Goal: Information Seeking & Learning: Find specific fact

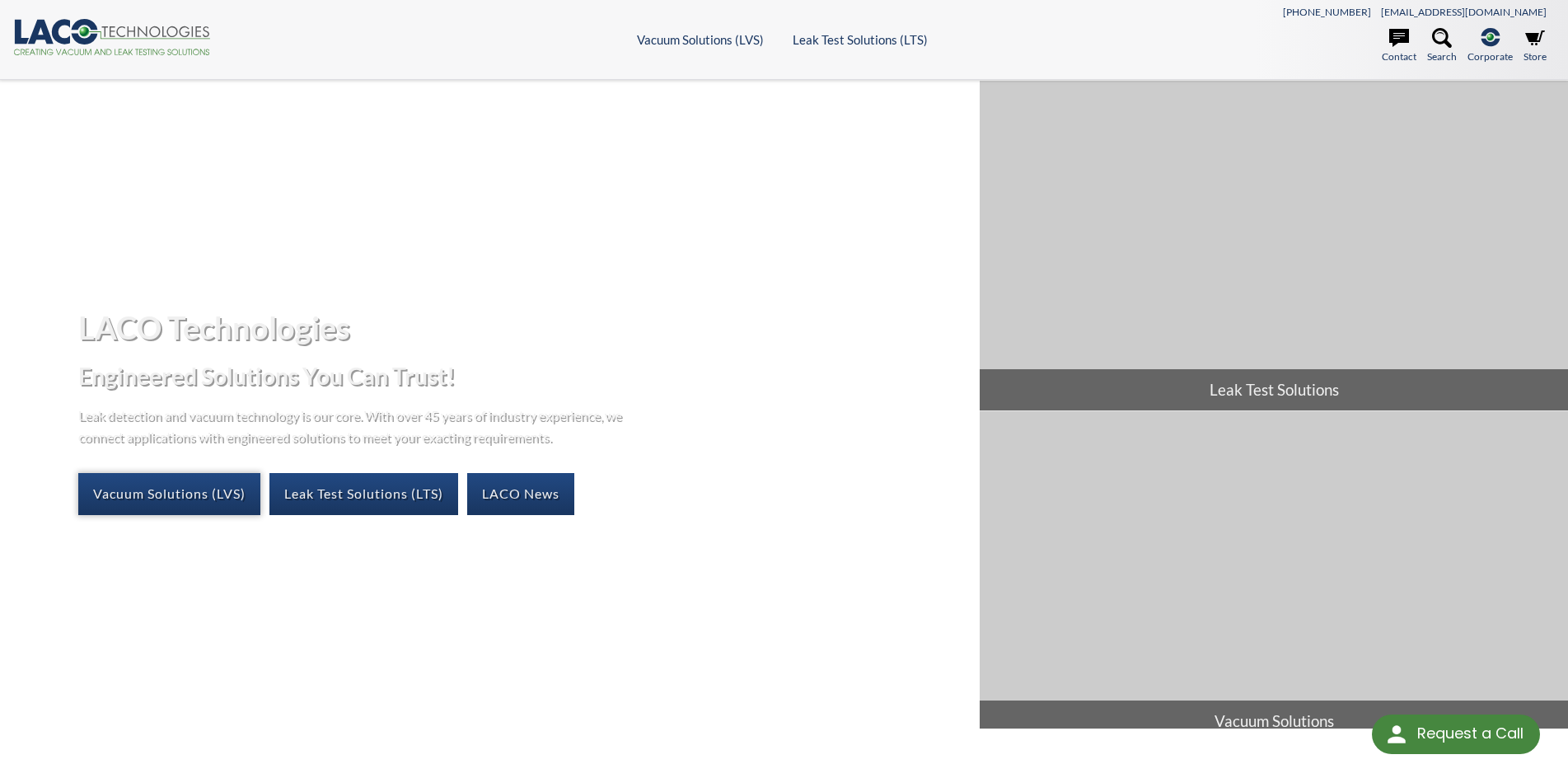
click at [166, 497] on link "Vacuum Solutions (LVS)" at bounding box center [169, 493] width 182 height 41
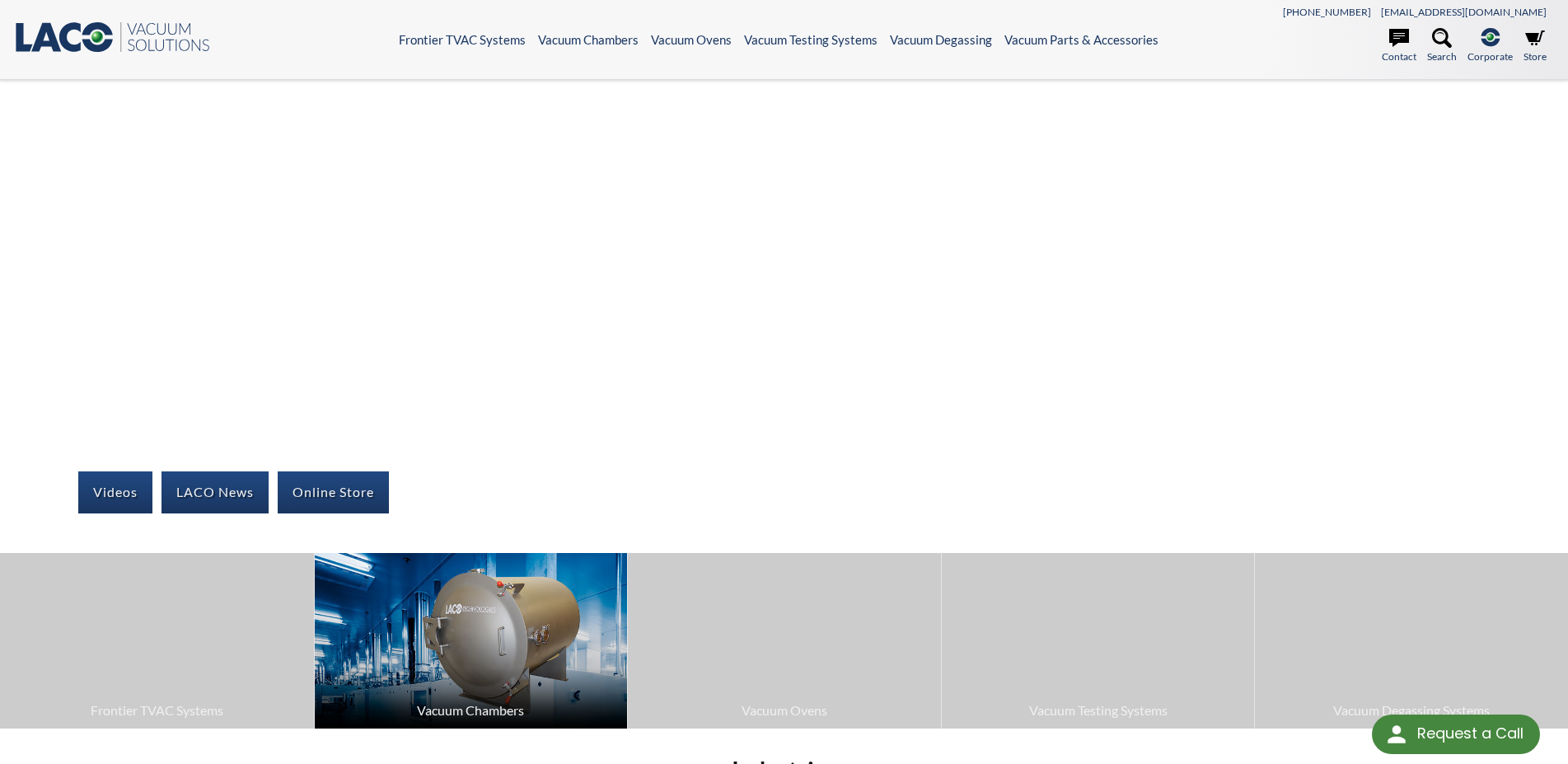
click at [517, 621] on img at bounding box center [471, 640] width 313 height 175
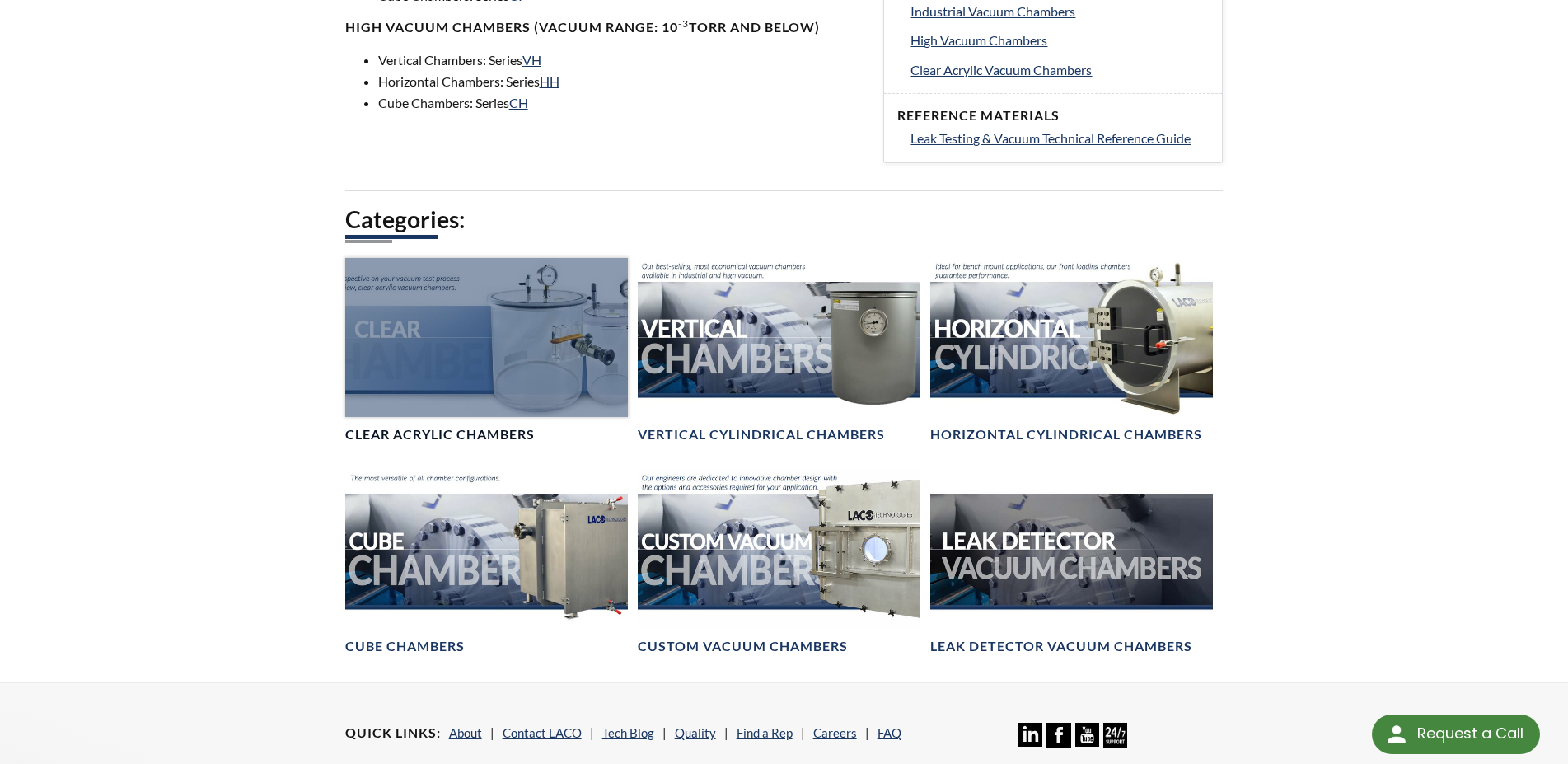
scroll to position [672, 0]
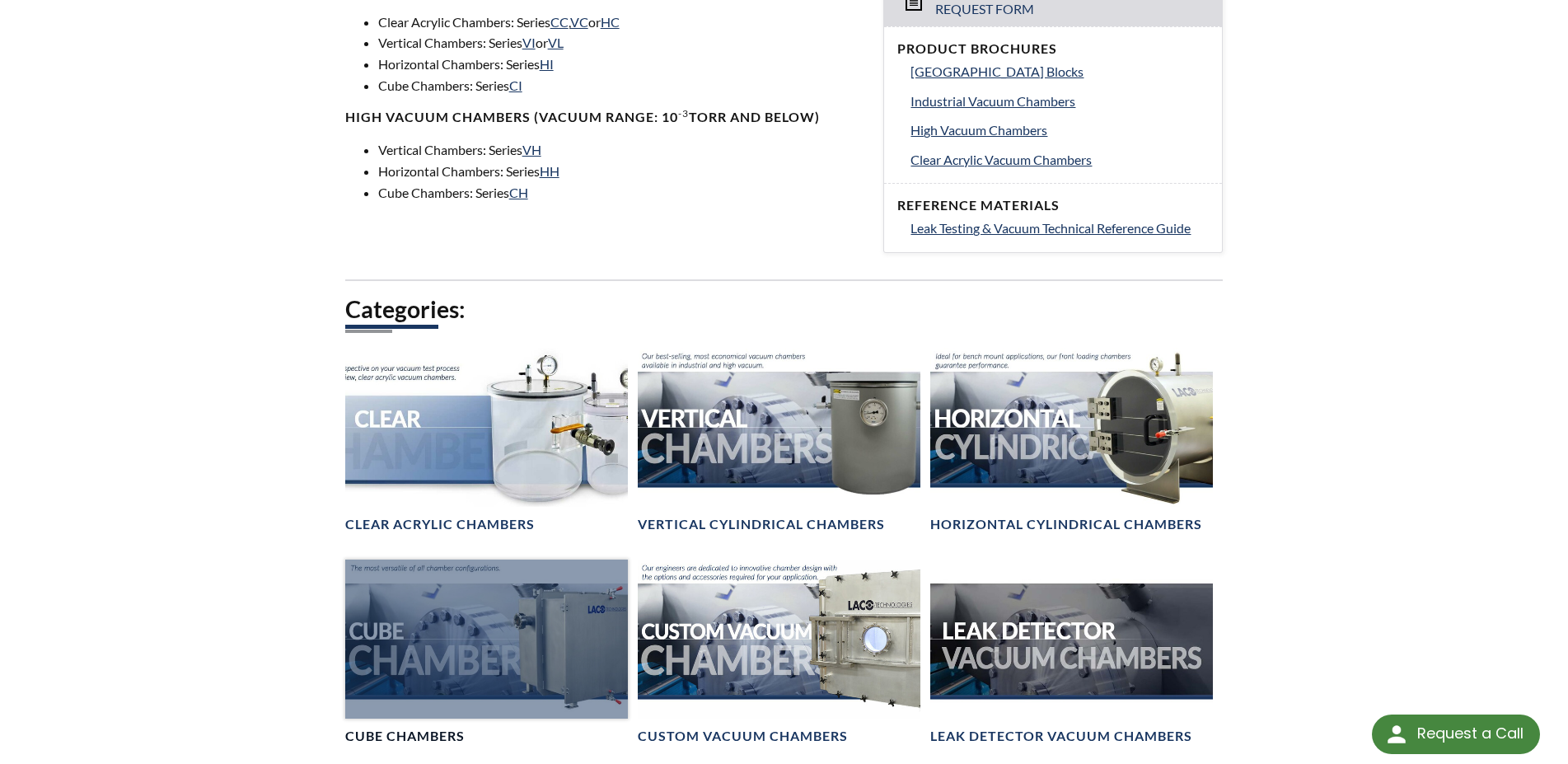
click at [528, 617] on div at bounding box center [486, 639] width 282 height 159
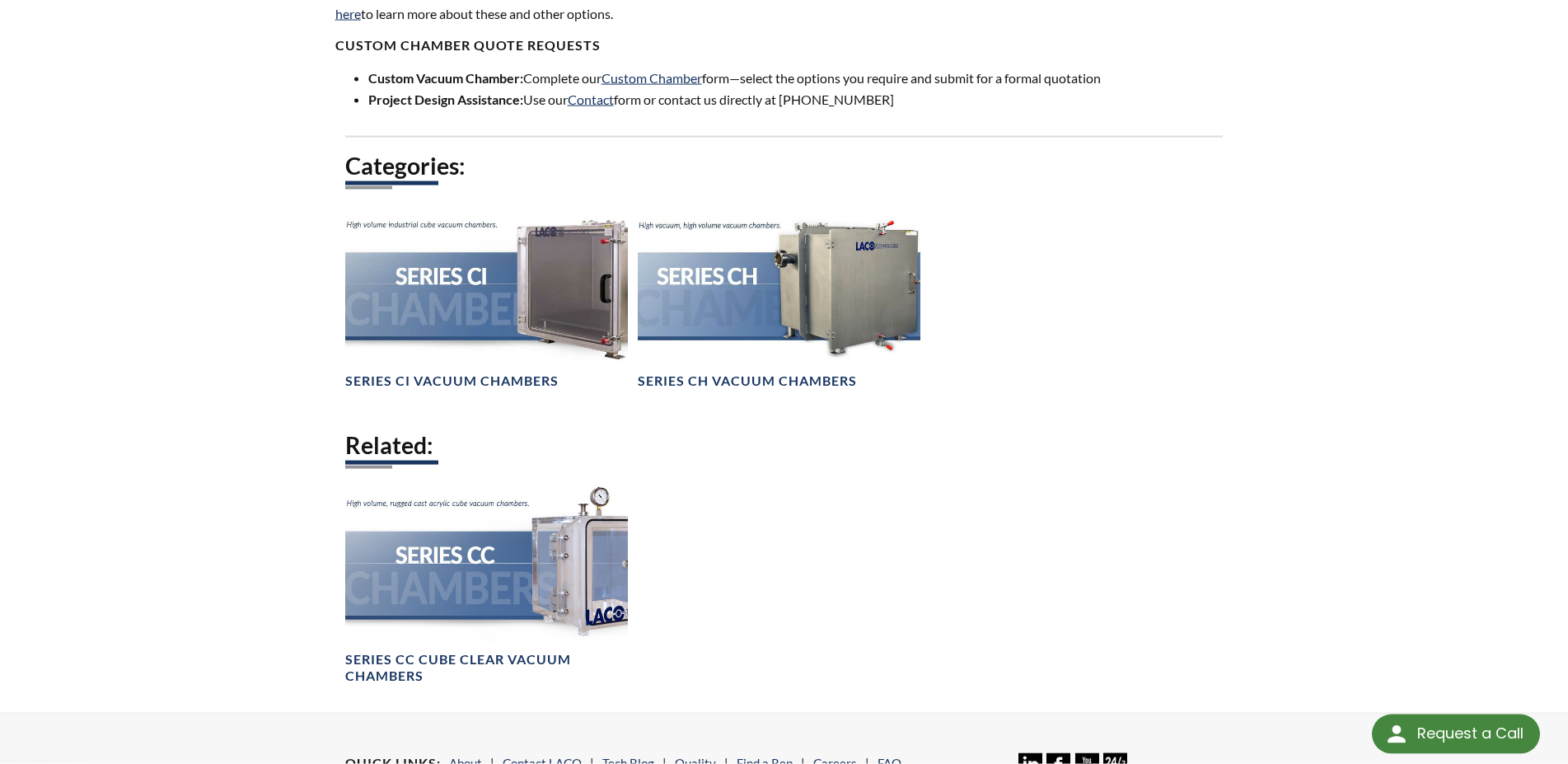
scroll to position [1092, 0]
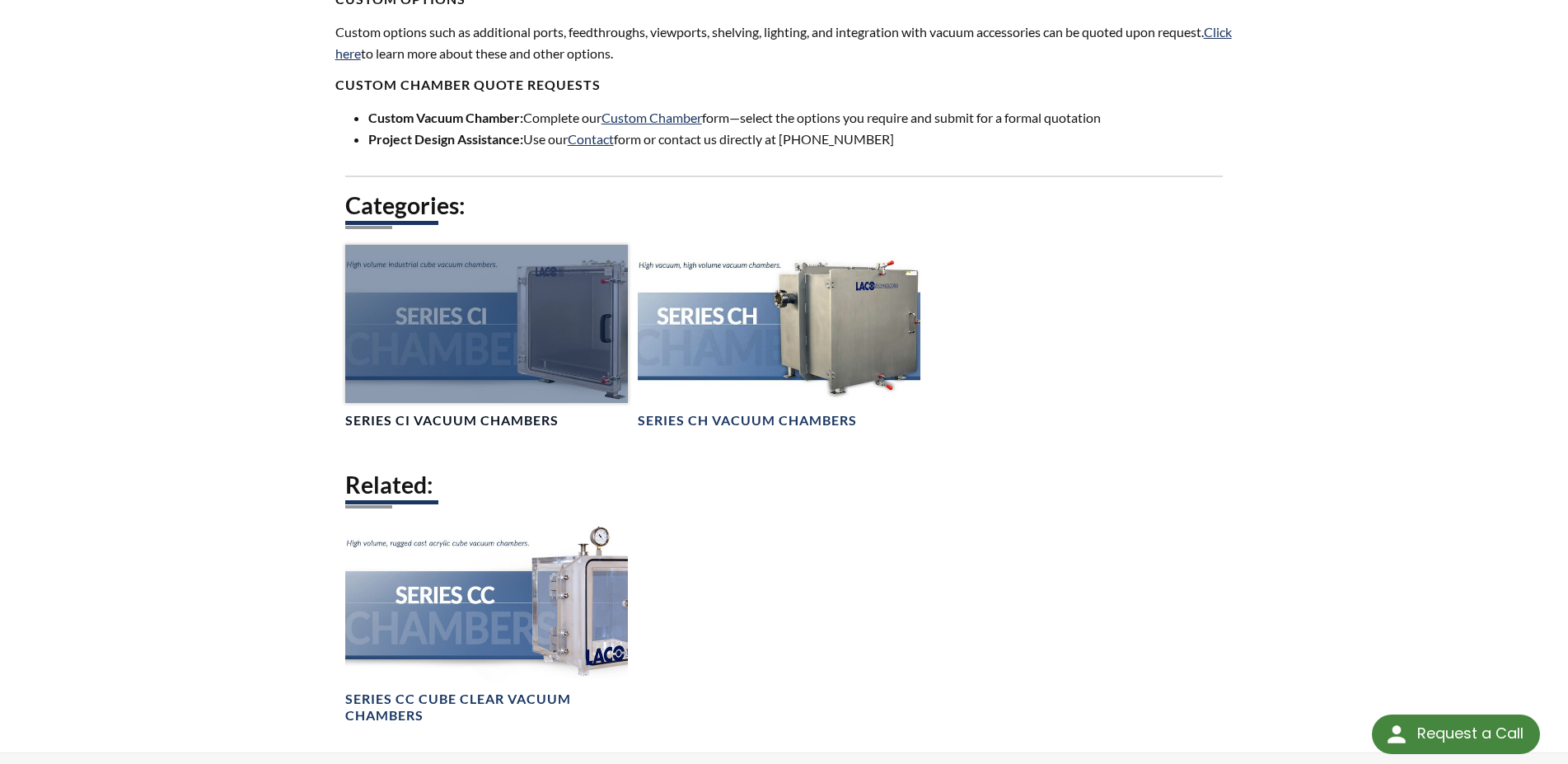
click at [521, 327] on div at bounding box center [486, 324] width 282 height 159
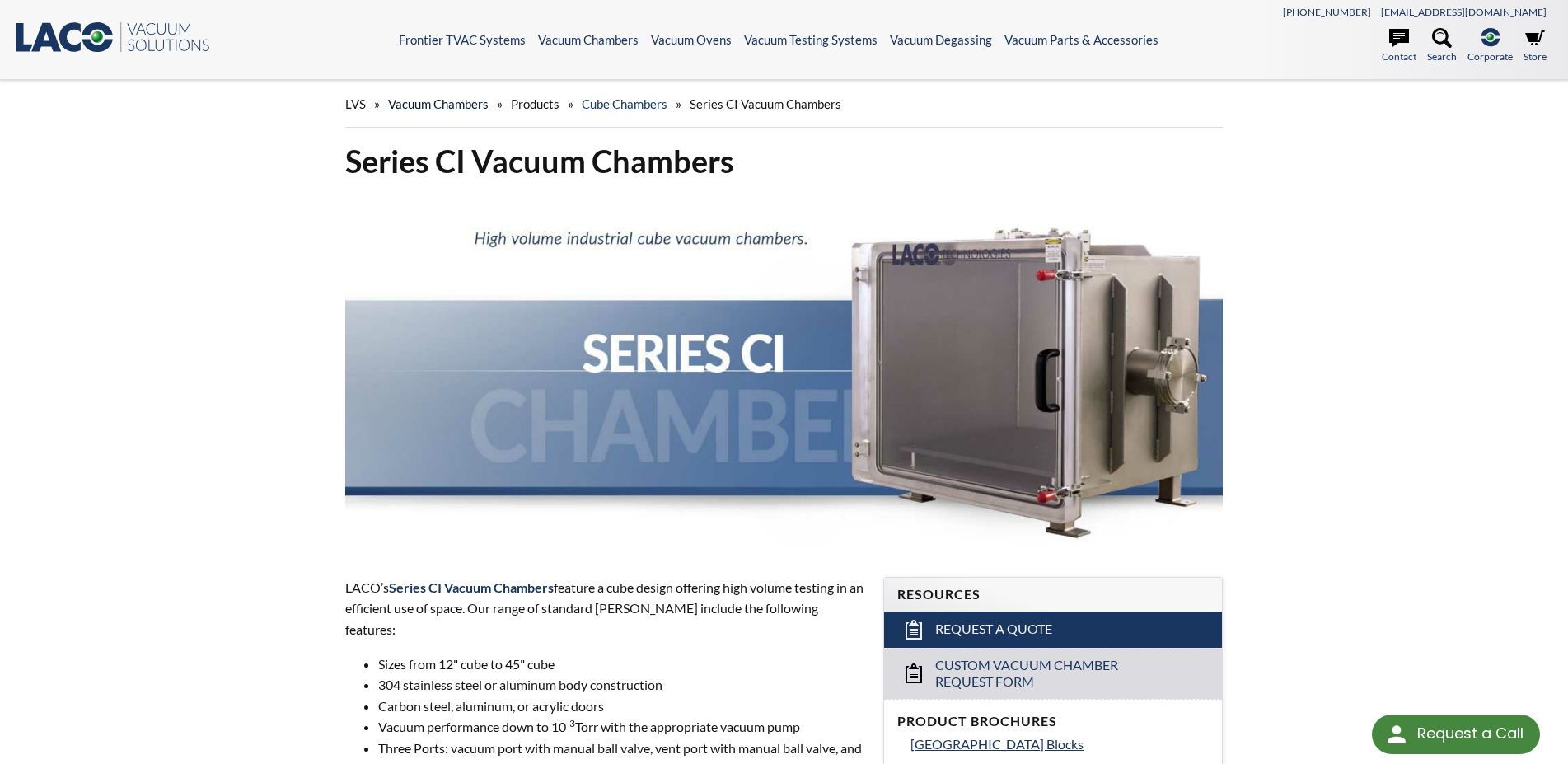
click at [448, 100] on link "Vacuum Chambers" at bounding box center [438, 104] width 100 height 15
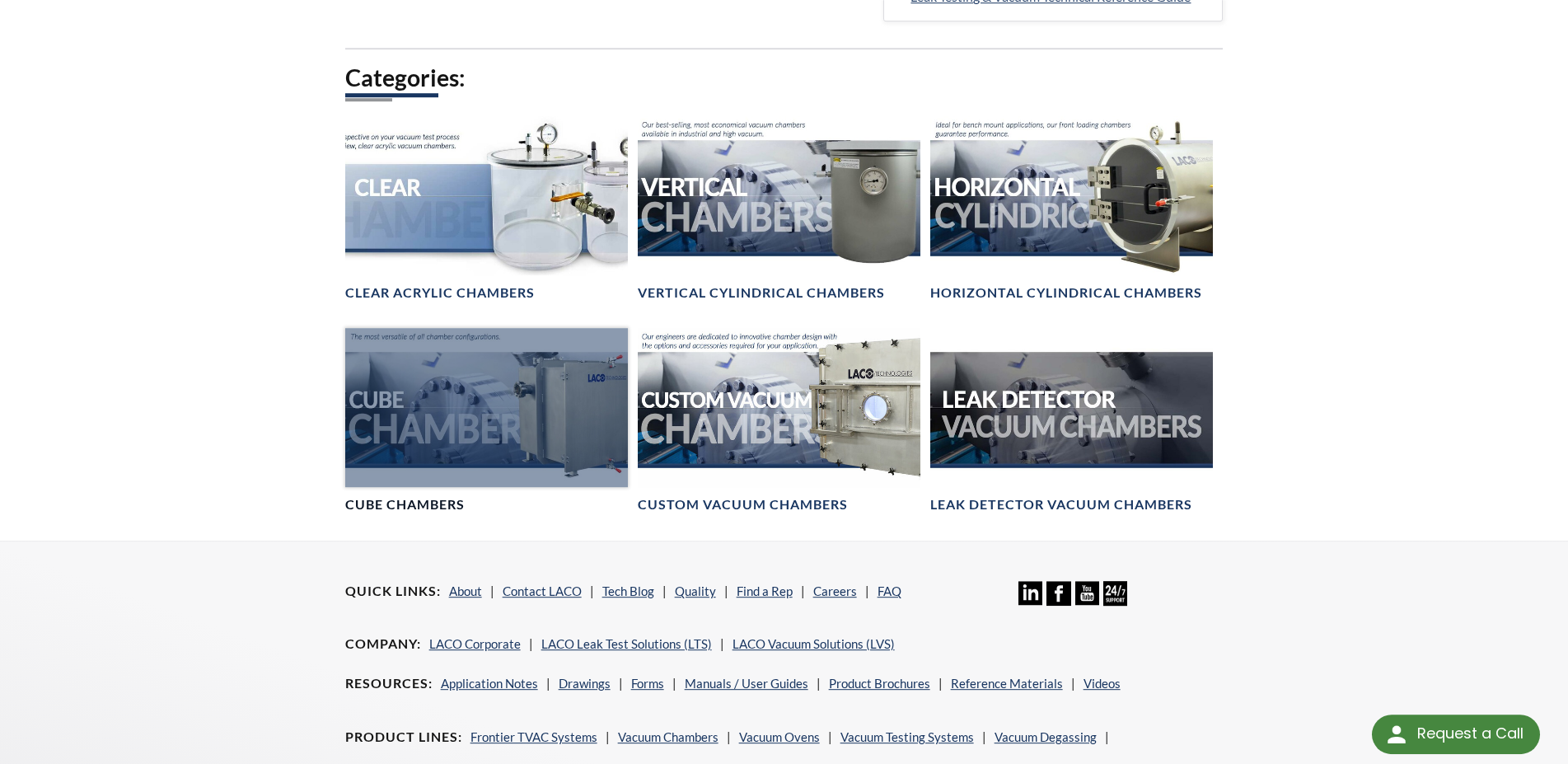
scroll to position [925, 0]
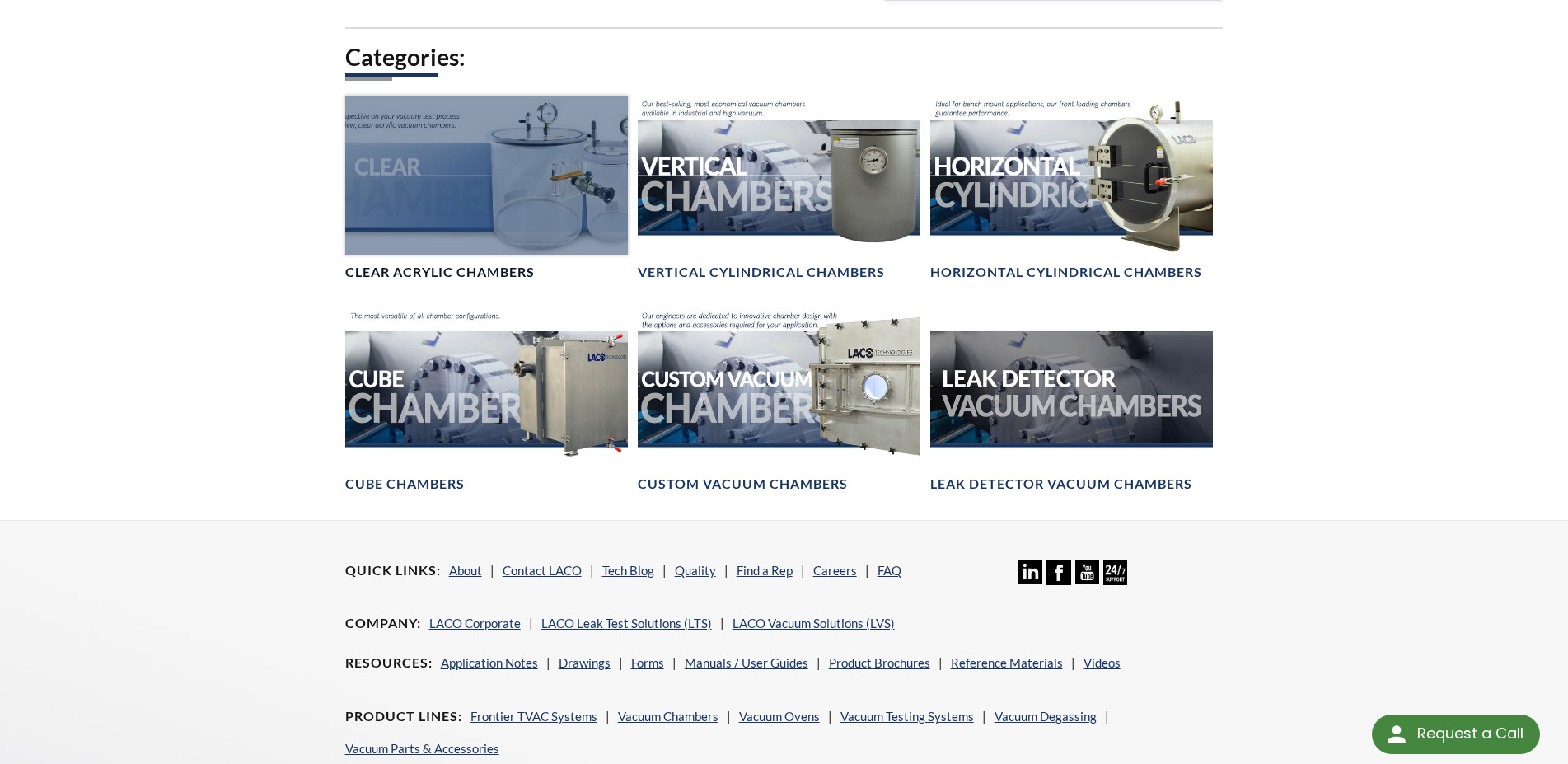
click at [479, 169] on div at bounding box center [486, 175] width 282 height 159
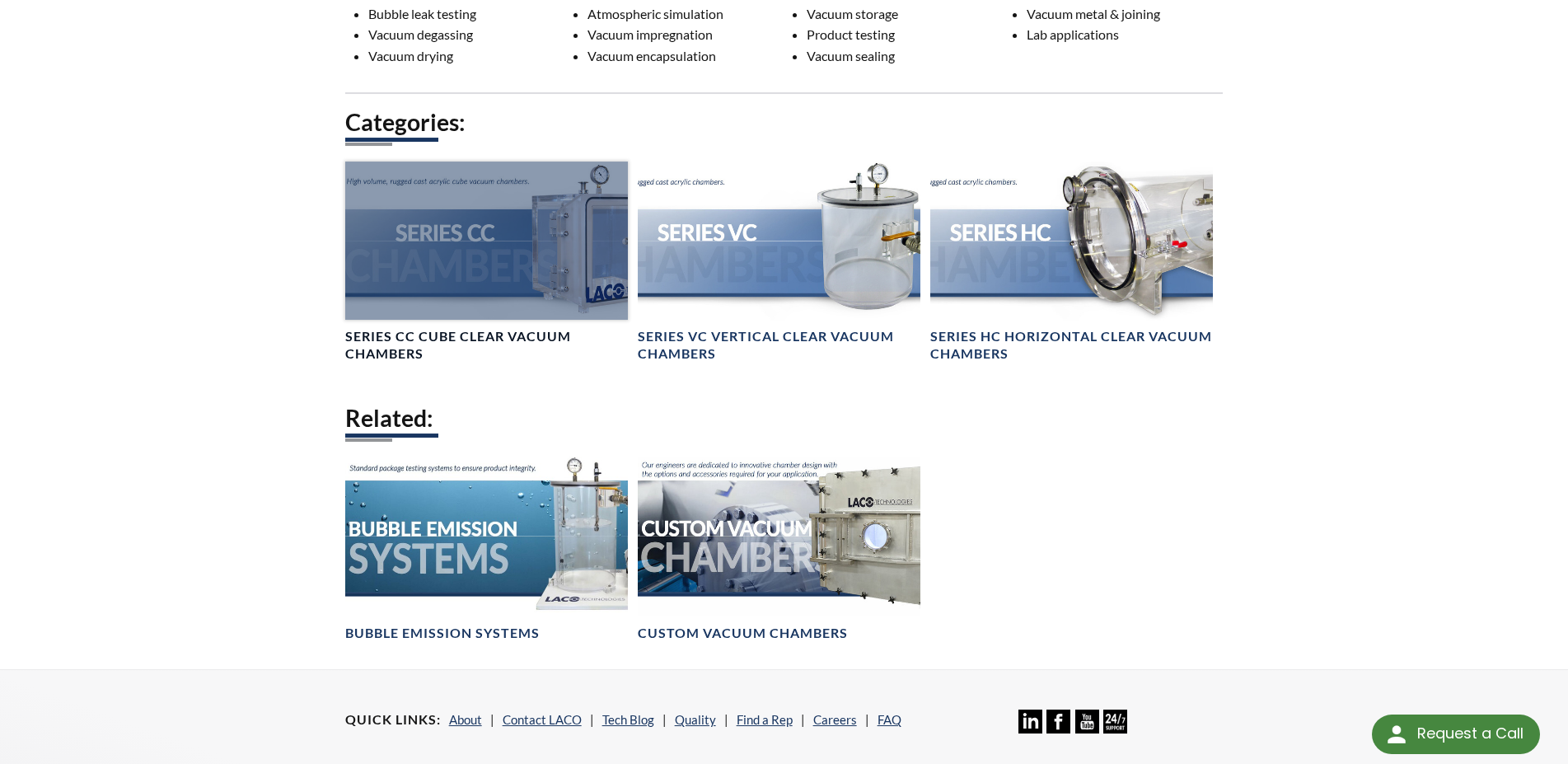
scroll to position [1513, 0]
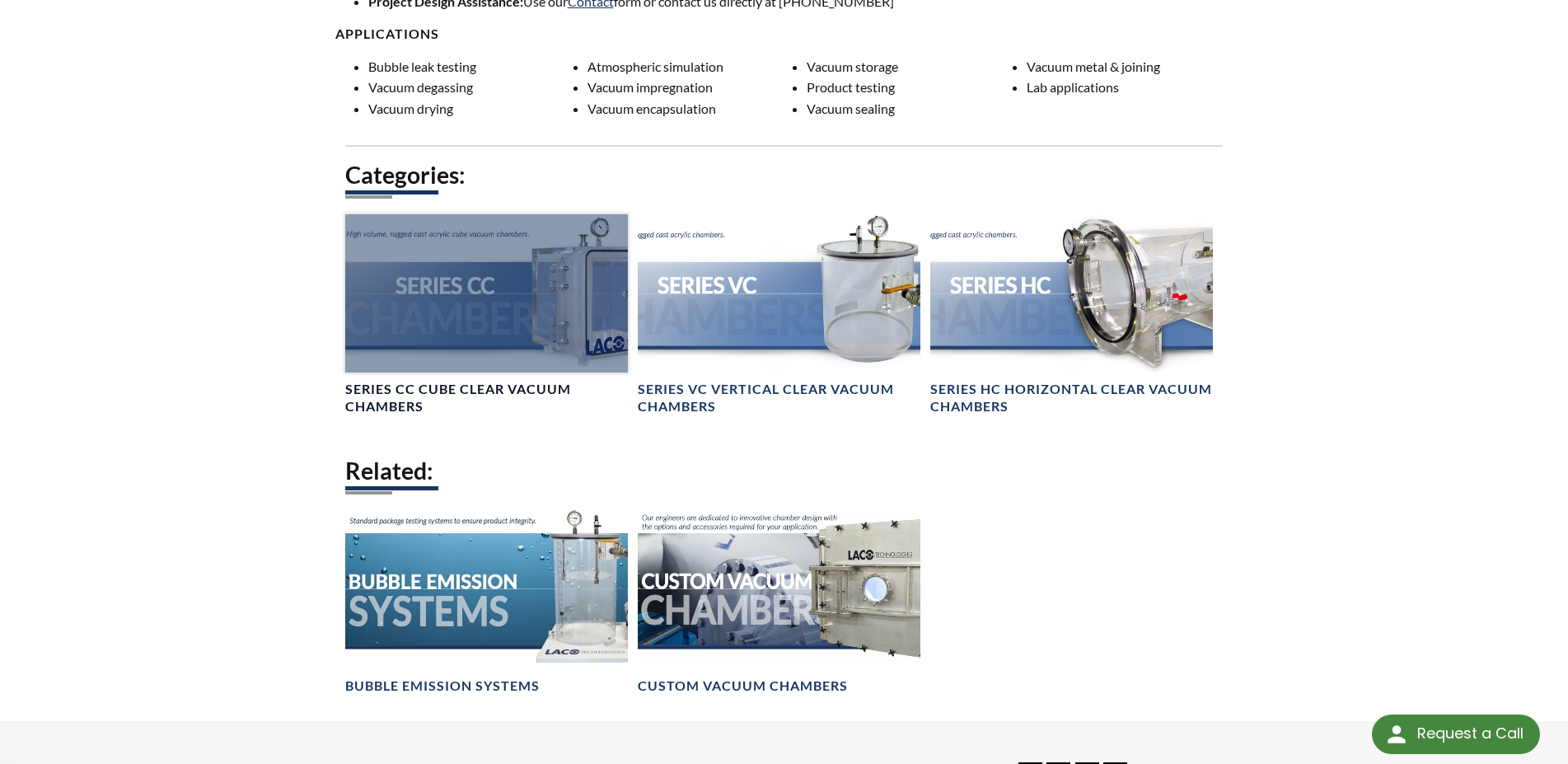
click at [545, 310] on div at bounding box center [486, 294] width 282 height 159
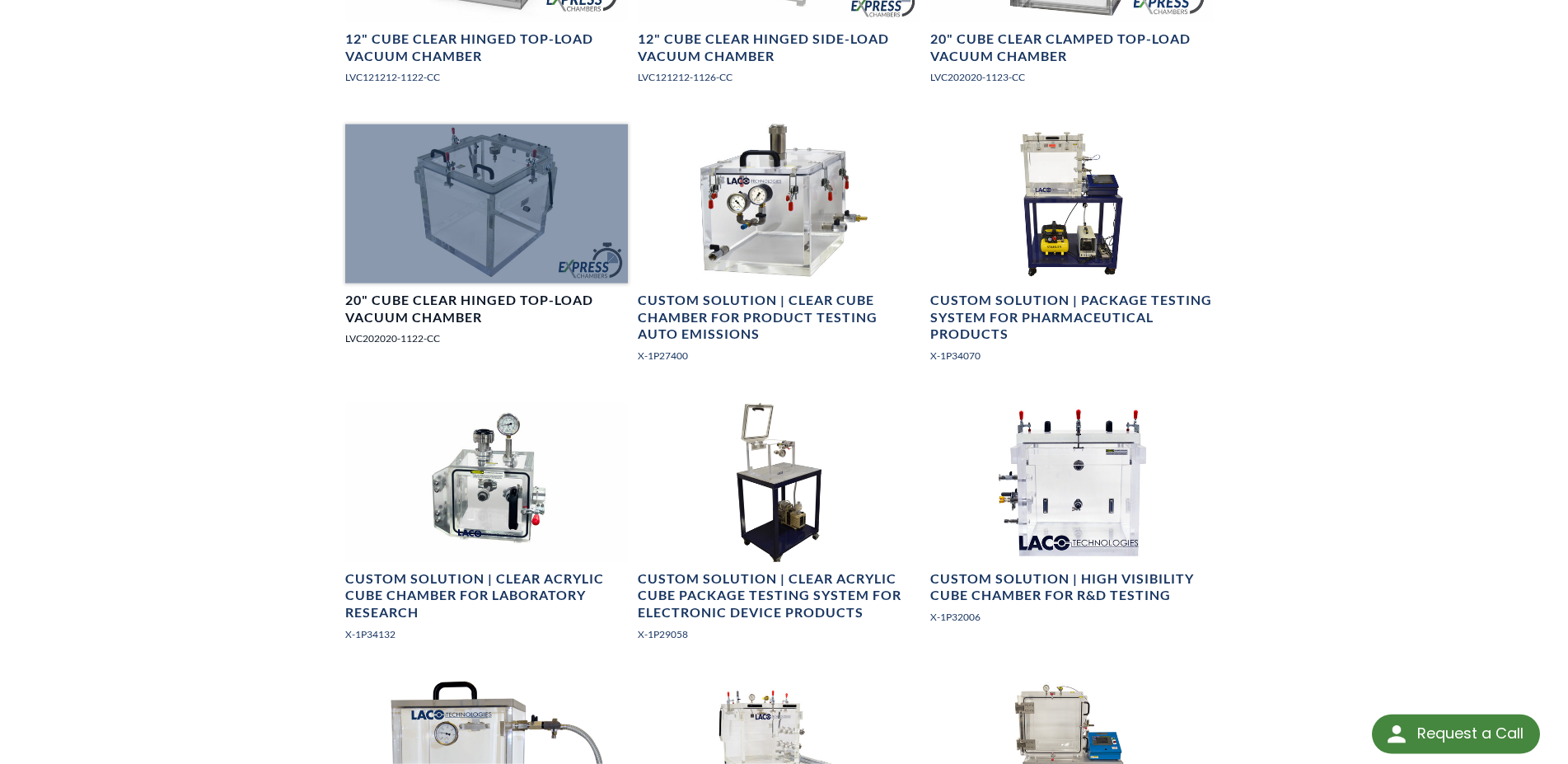
scroll to position [1261, 0]
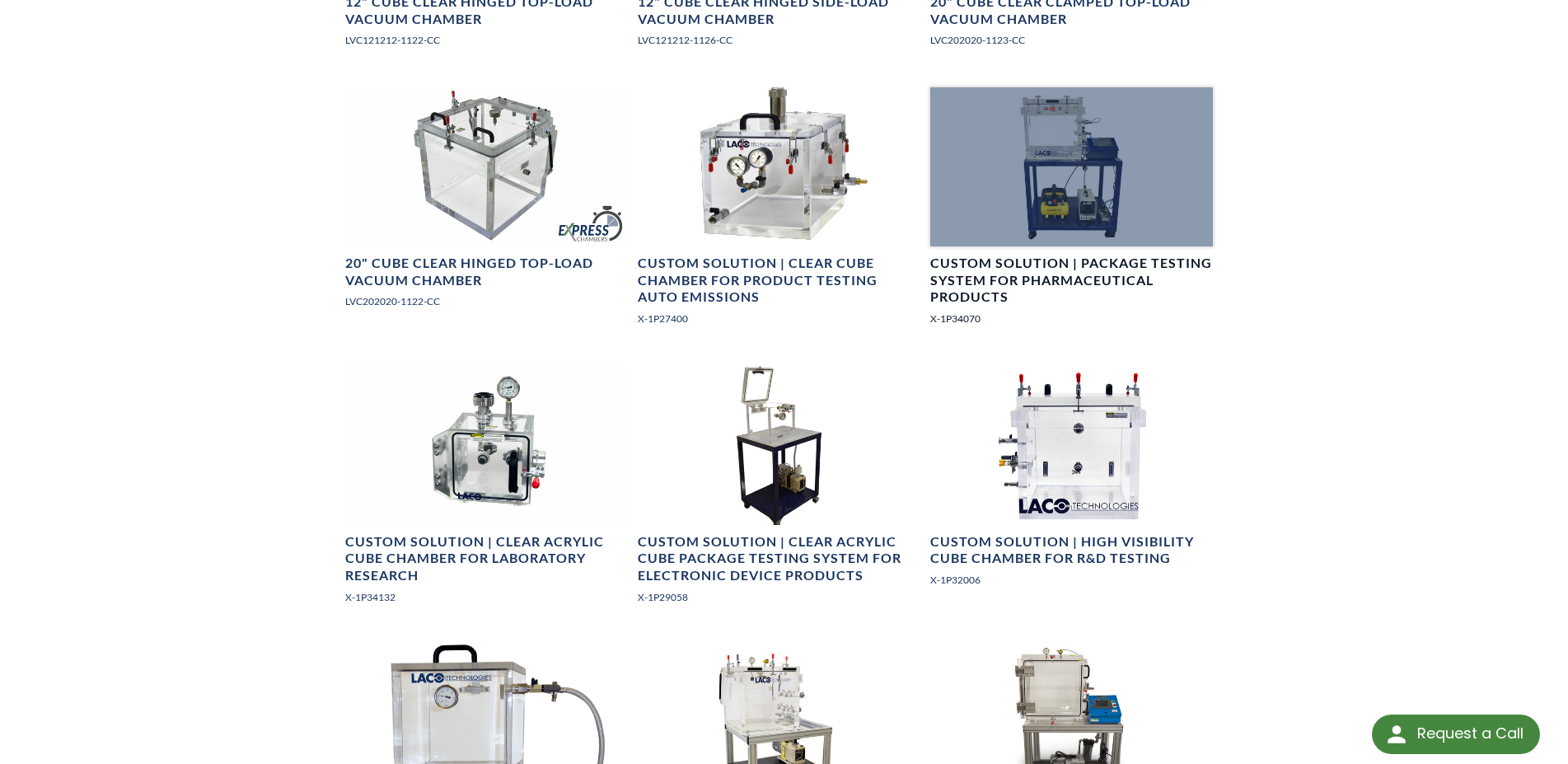
click at [1037, 188] on div at bounding box center [1071, 167] width 282 height 159
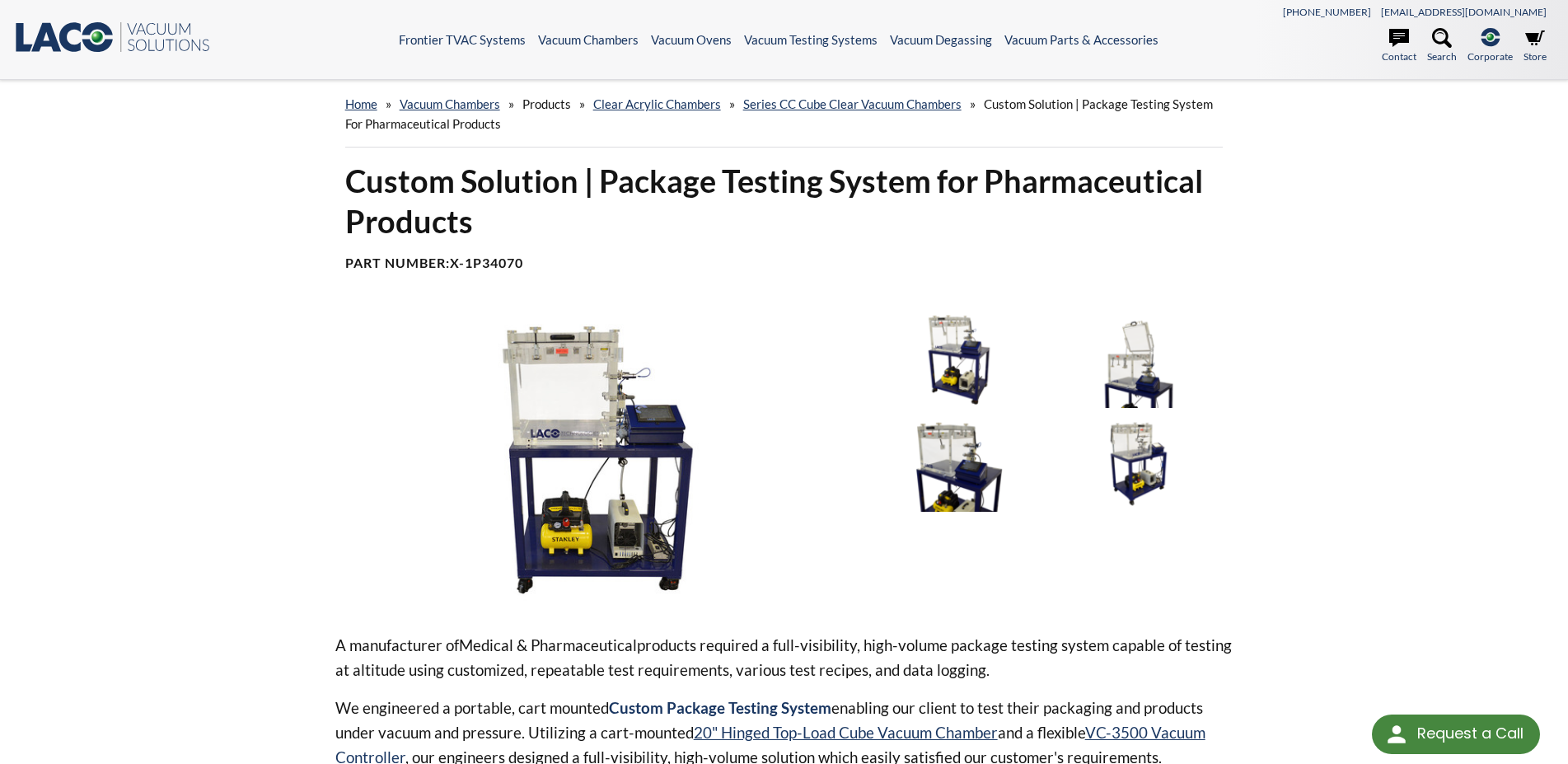
drag, startPoint x: 534, startPoint y: 262, endPoint x: 467, endPoint y: 262, distance: 67.0
click at [467, 262] on h4 "Part Number: X-1P34070" at bounding box center [784, 264] width 878 height 17
click at [957, 367] on img at bounding box center [959, 359] width 171 height 96
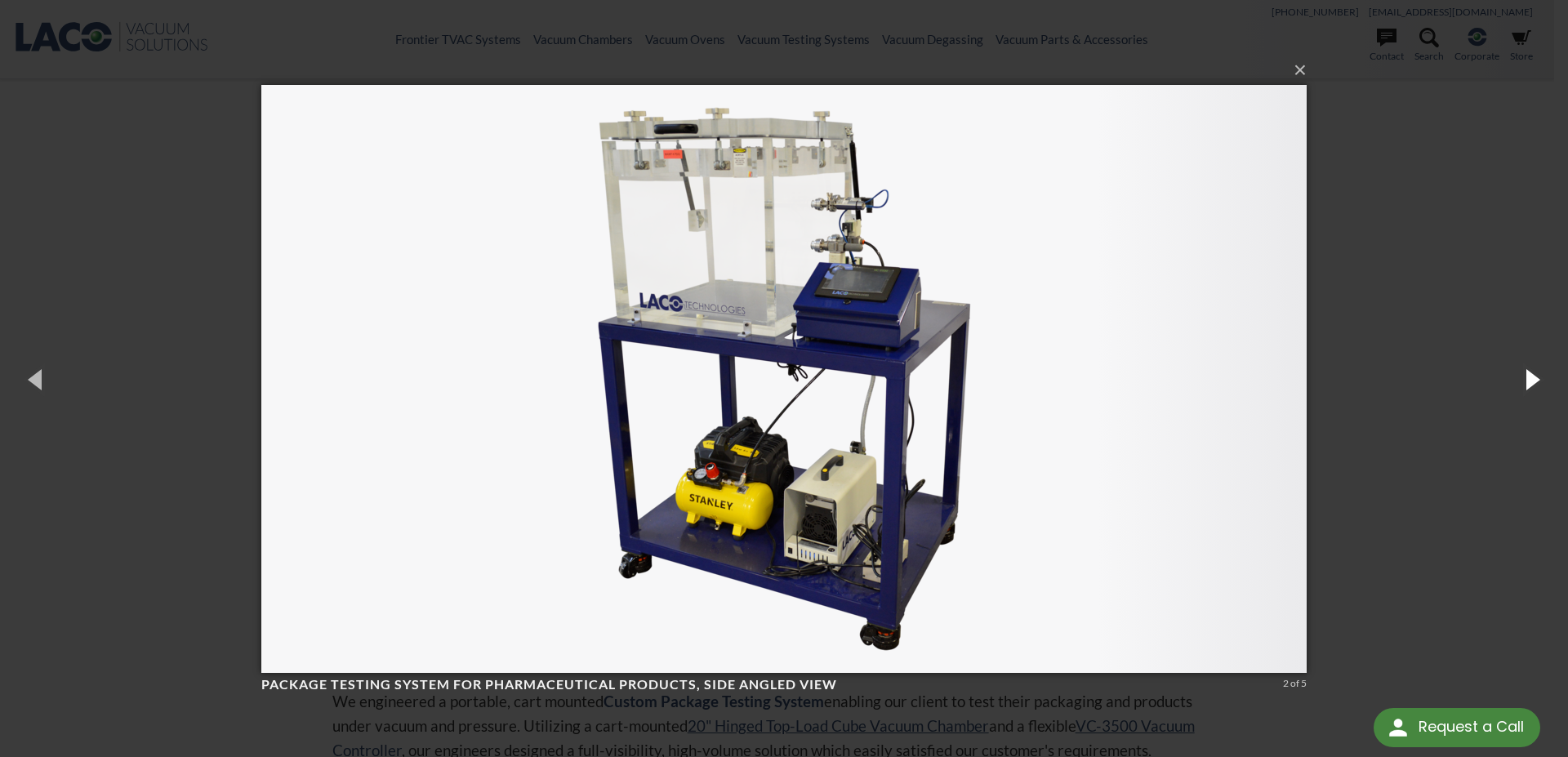
click at [1539, 384] on button "button" at bounding box center [1531, 378] width 74 height 90
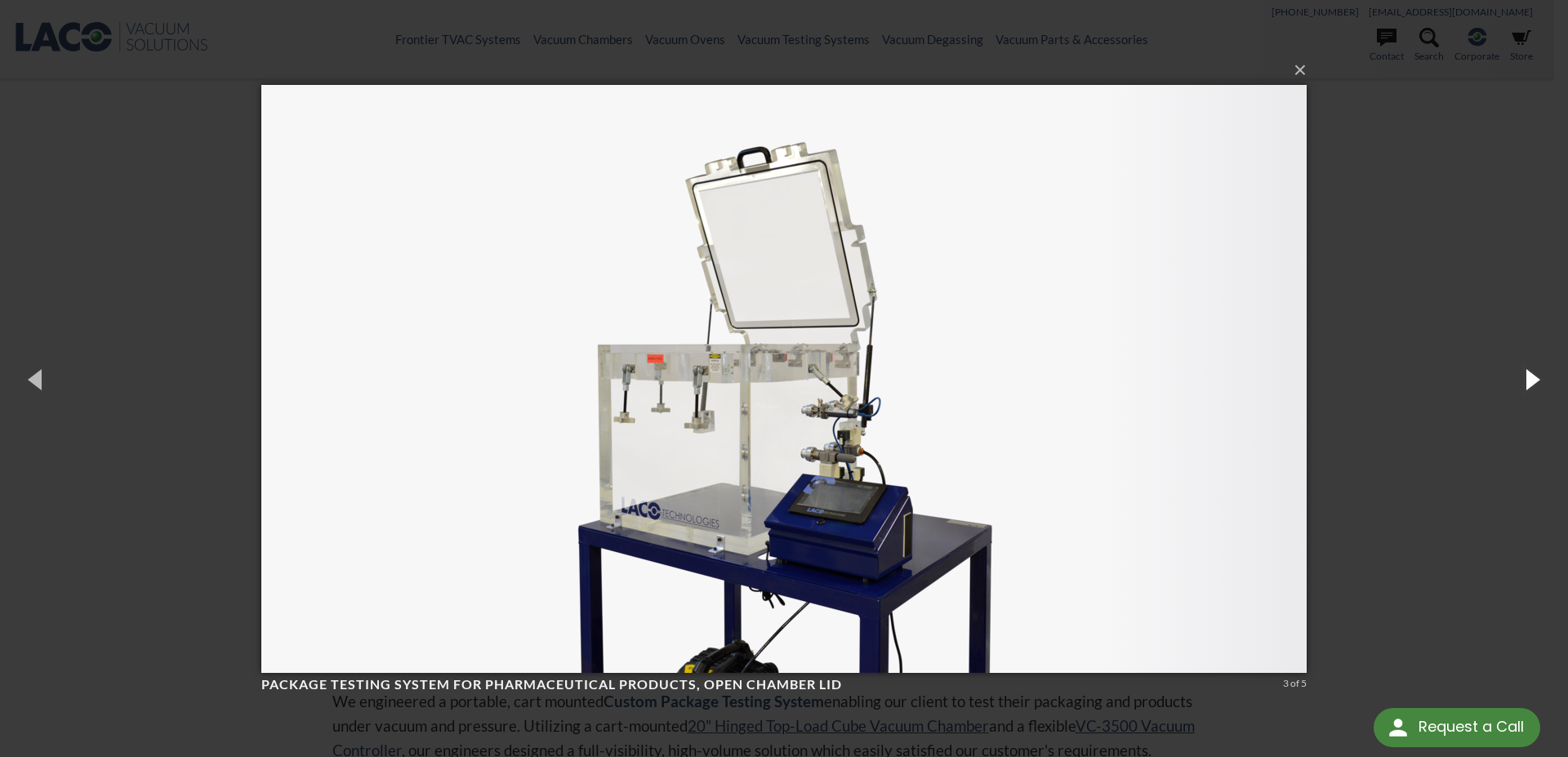
click at [1539, 384] on button "button" at bounding box center [1531, 378] width 74 height 90
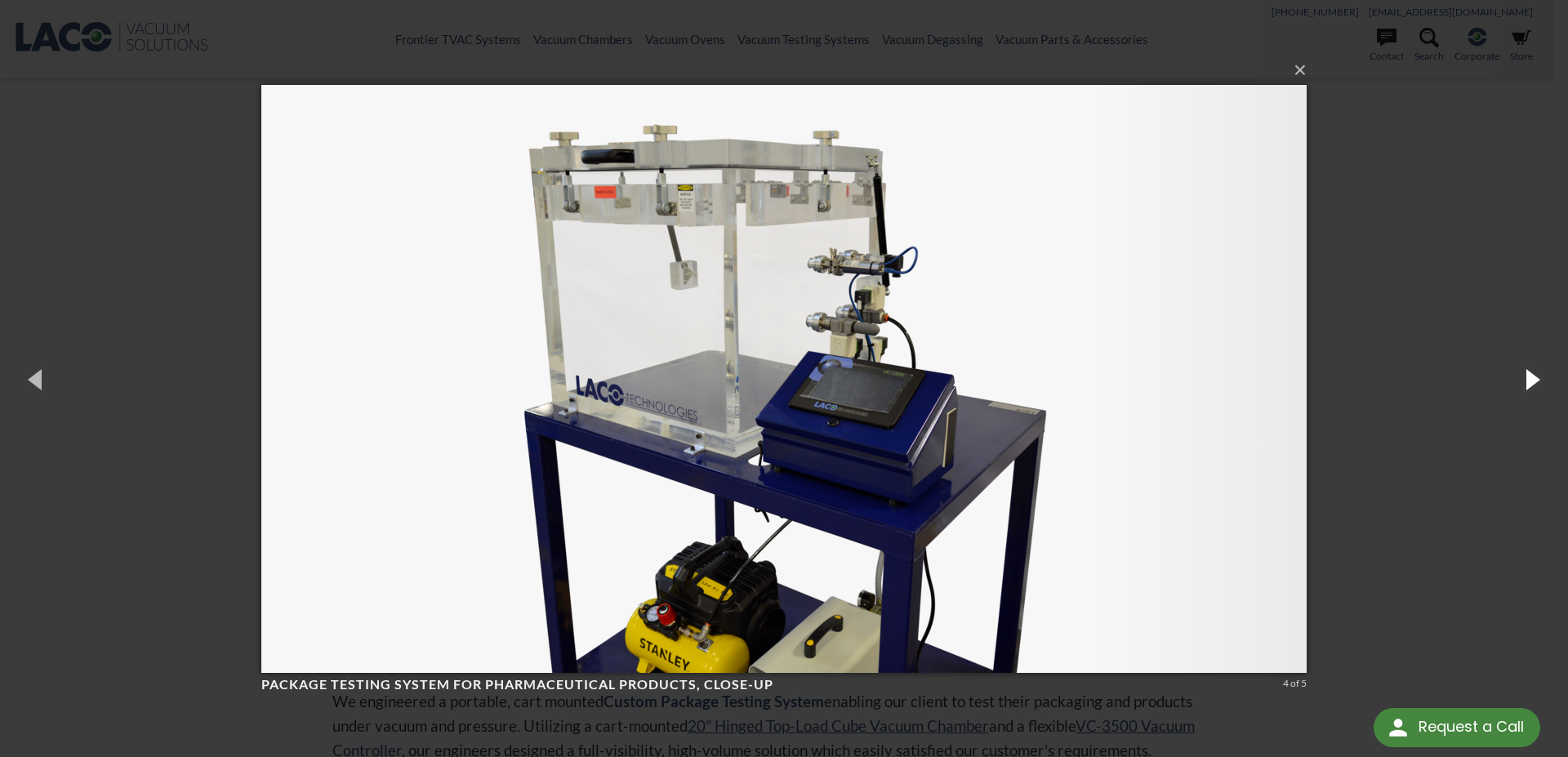
click at [1539, 384] on button "button" at bounding box center [1531, 378] width 74 height 90
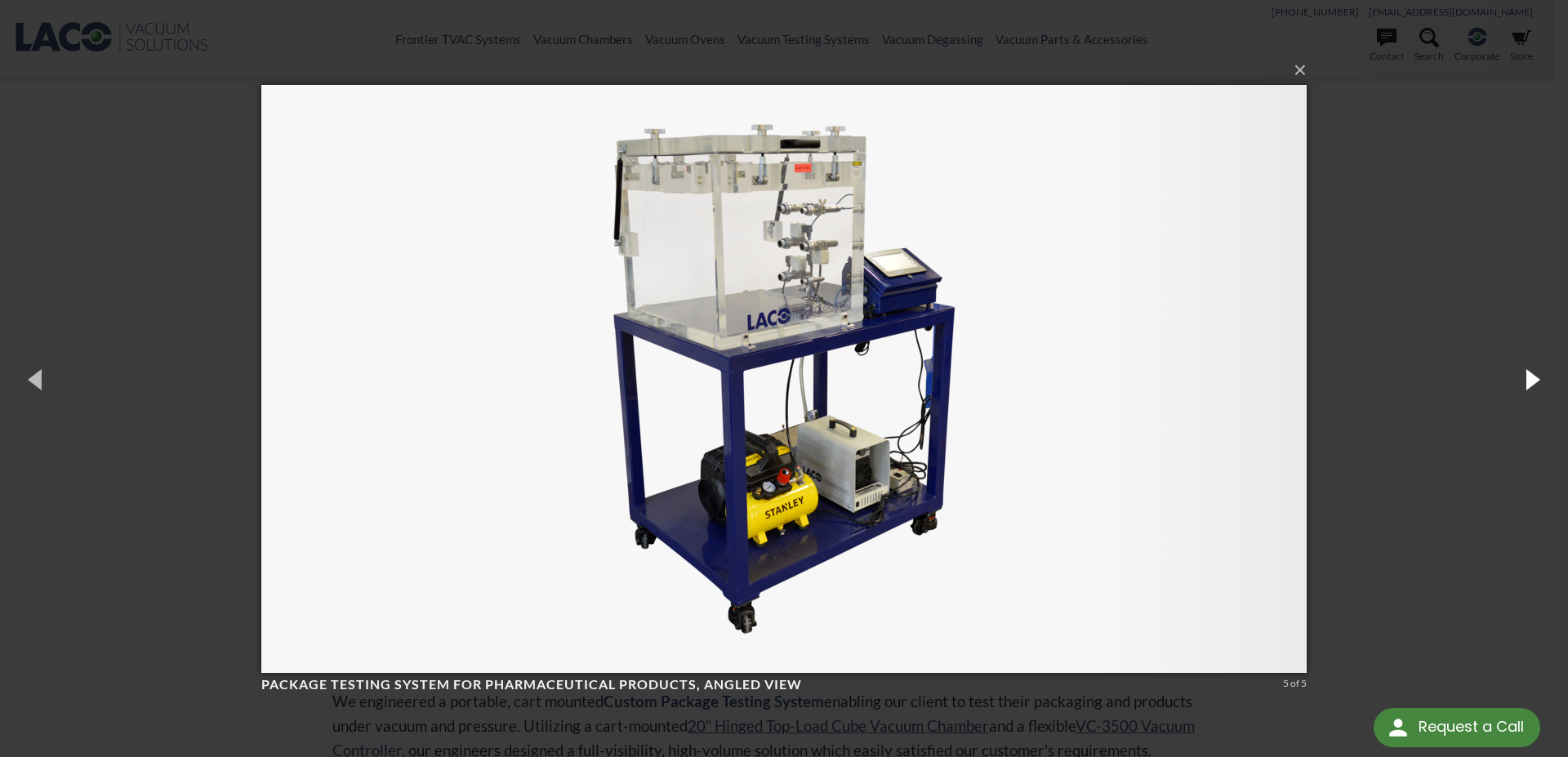
click at [1539, 384] on button "button" at bounding box center [1531, 378] width 74 height 90
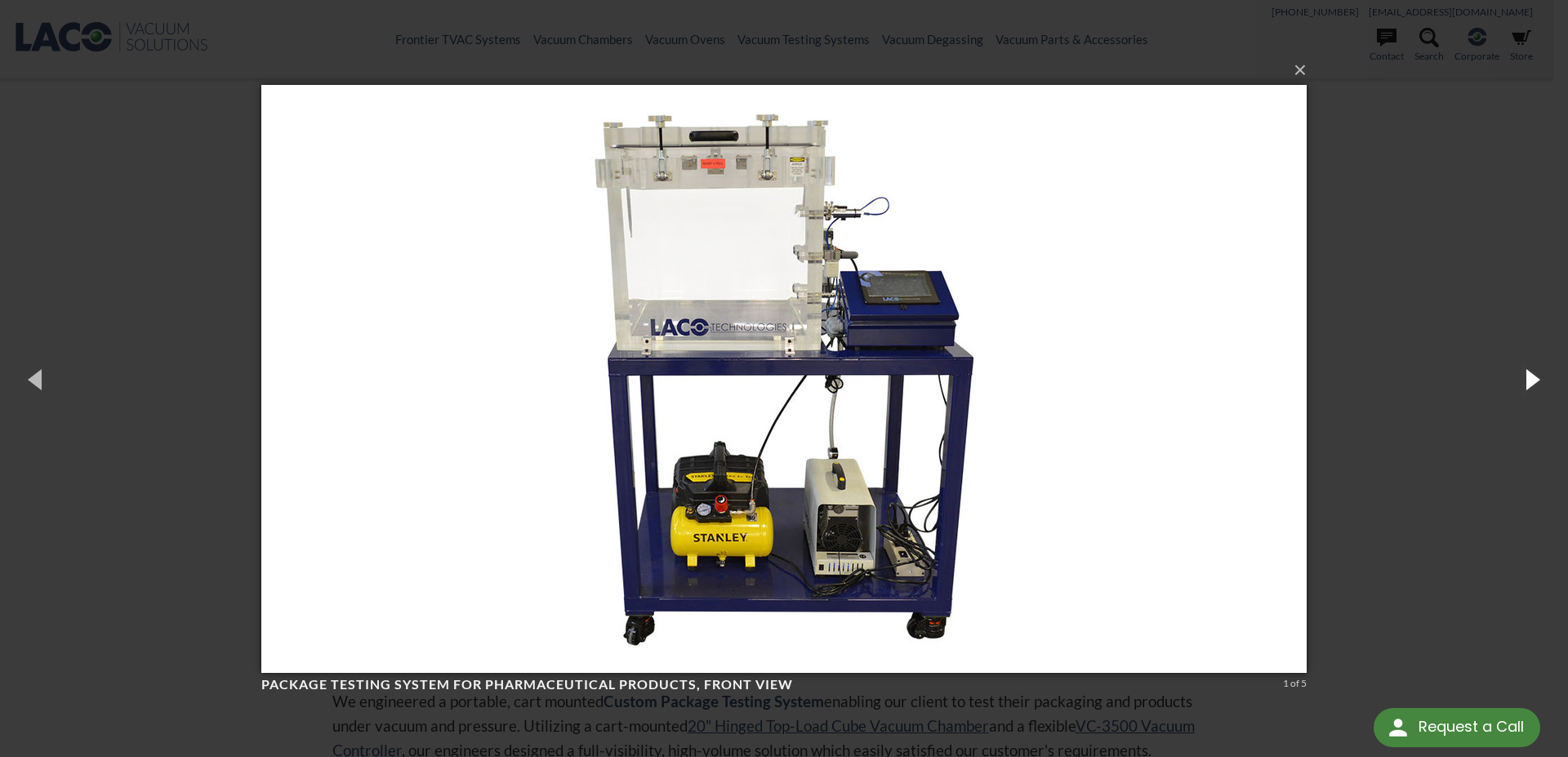
click at [1539, 384] on button "button" at bounding box center [1531, 378] width 74 height 90
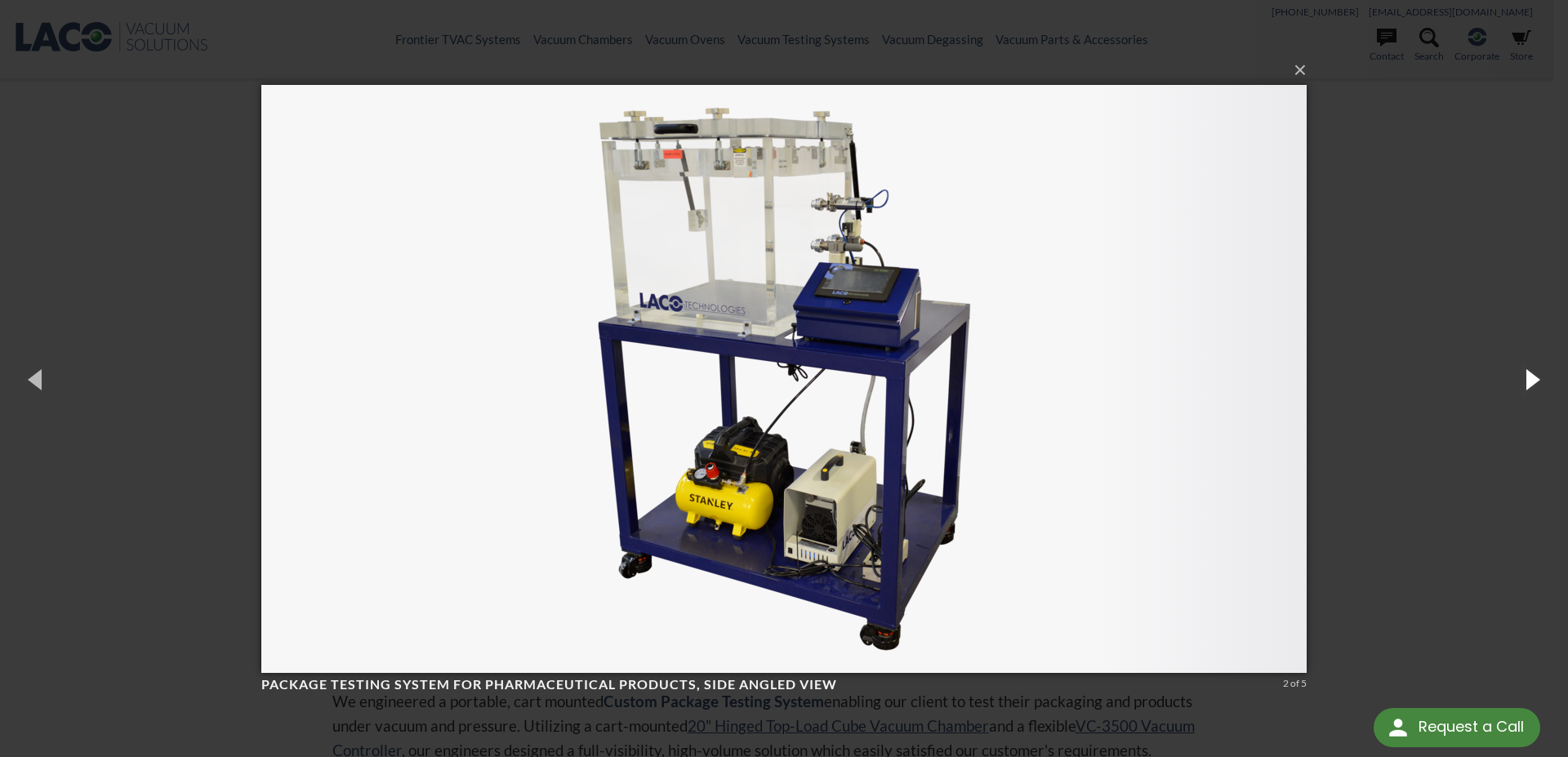
click at [1539, 384] on button "button" at bounding box center [1531, 378] width 74 height 90
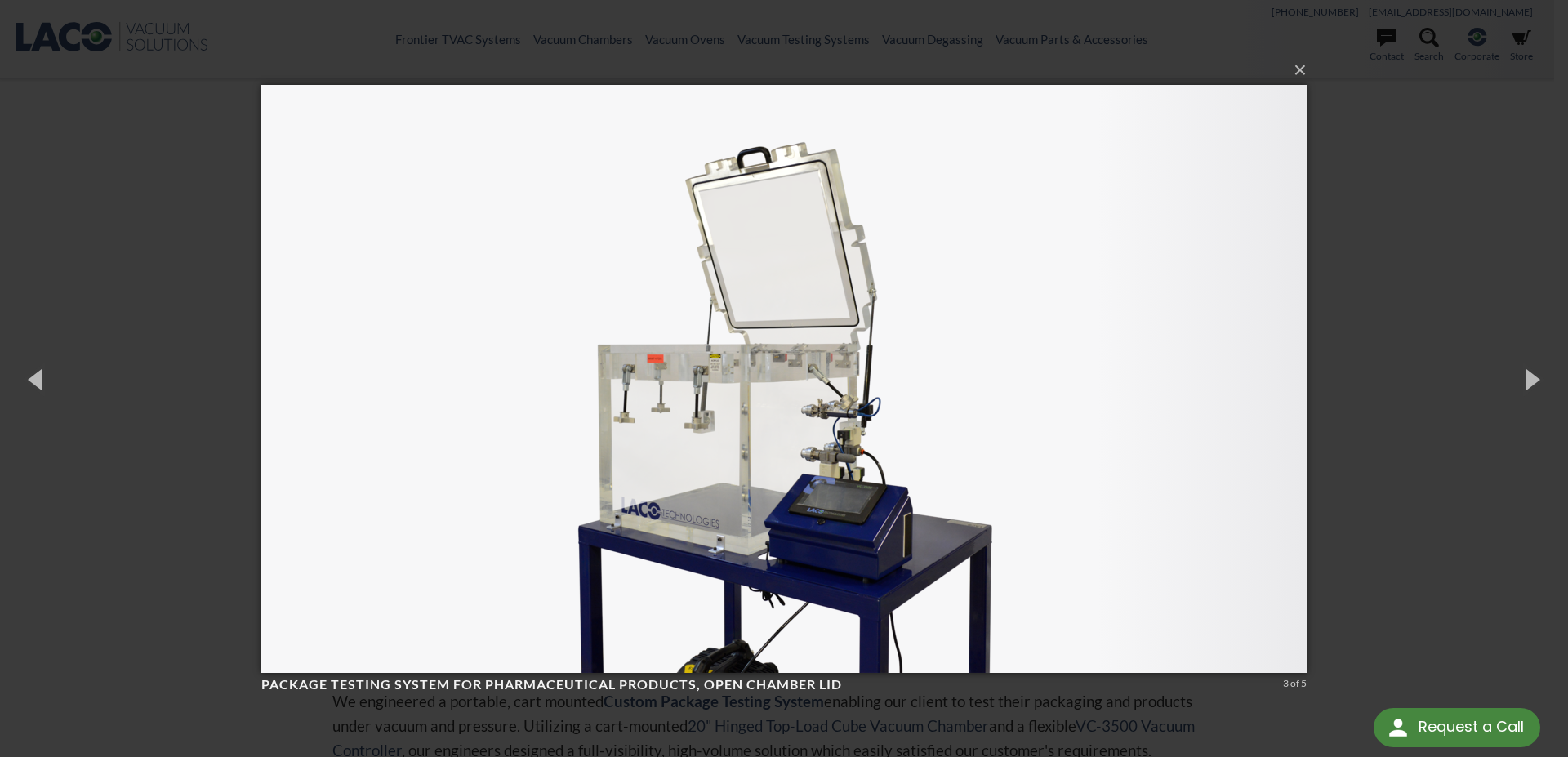
click at [1437, 325] on div "× Package Testing System for Pharmaceutical Products, open chamber lid 3 of 5 L…" at bounding box center [784, 378] width 1568 height 757
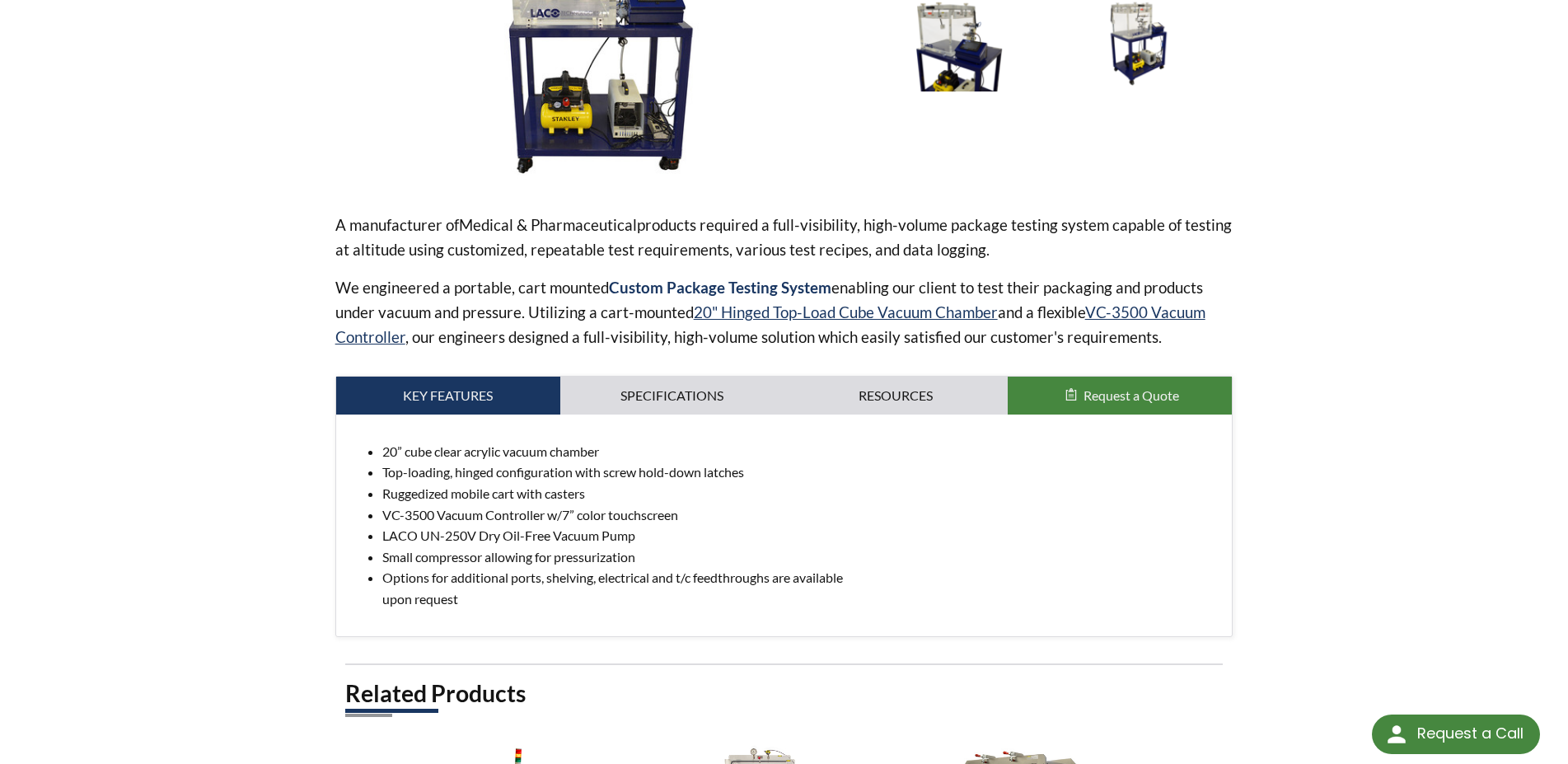
scroll to position [84, 0]
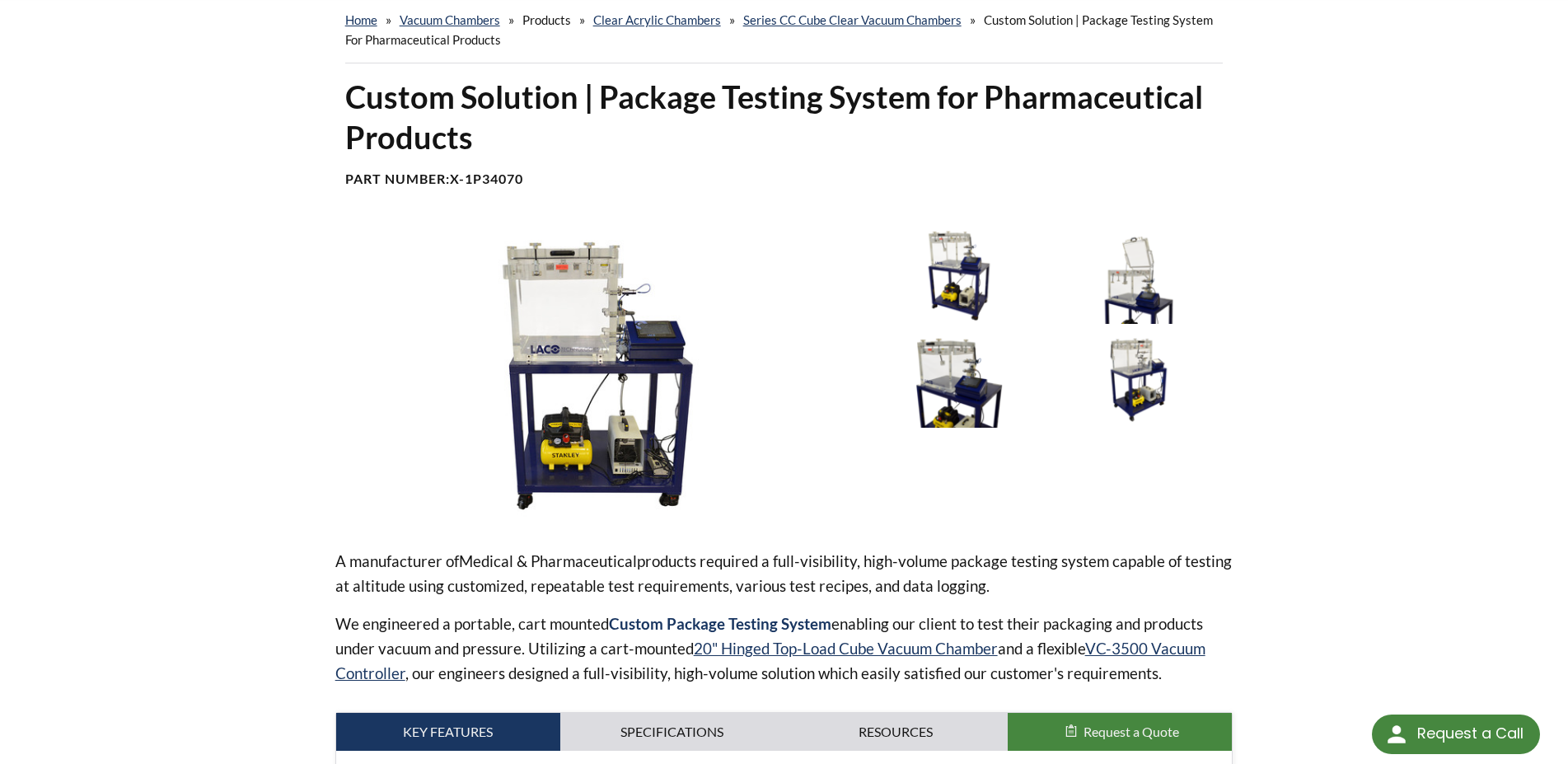
drag, startPoint x: 530, startPoint y: 177, endPoint x: 470, endPoint y: 177, distance: 60.0
click at [470, 177] on h4 "Part Number: X-1P34070" at bounding box center [784, 179] width 878 height 17
copy b "1P34070"
